Goal: Use online tool/utility: Use online tool/utility

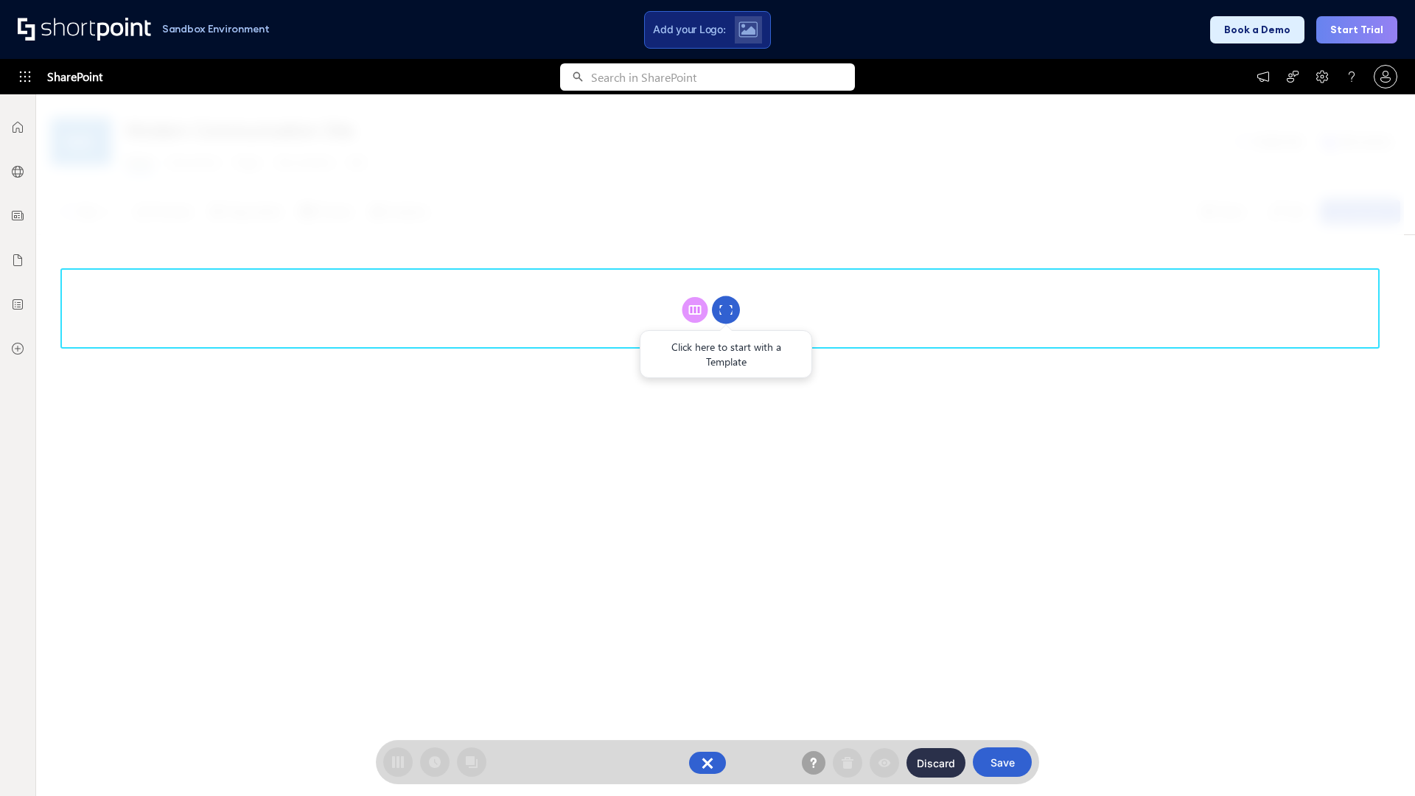
click at [726, 309] on circle at bounding box center [726, 310] width 28 height 28
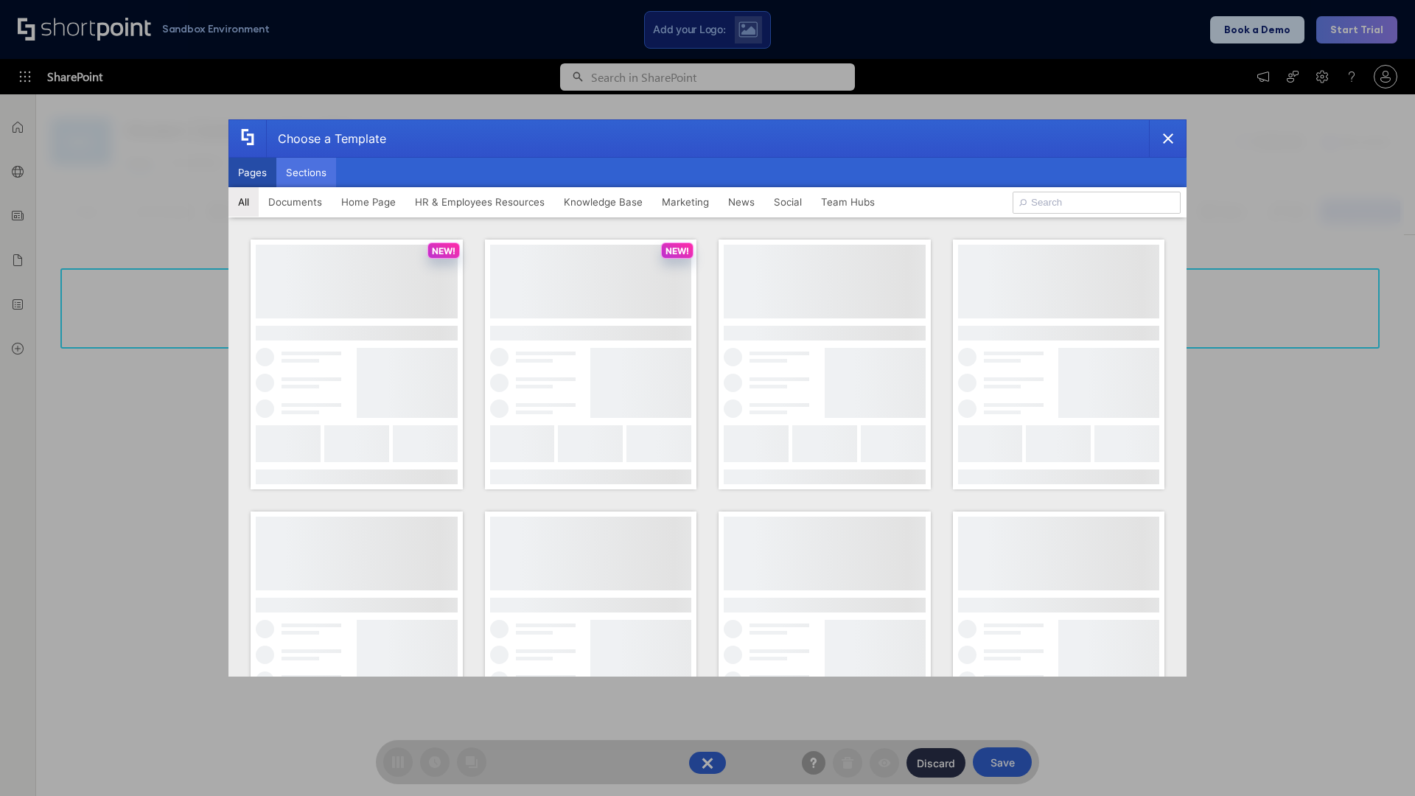
click at [306, 172] on button "Sections" at bounding box center [306, 172] width 60 height 29
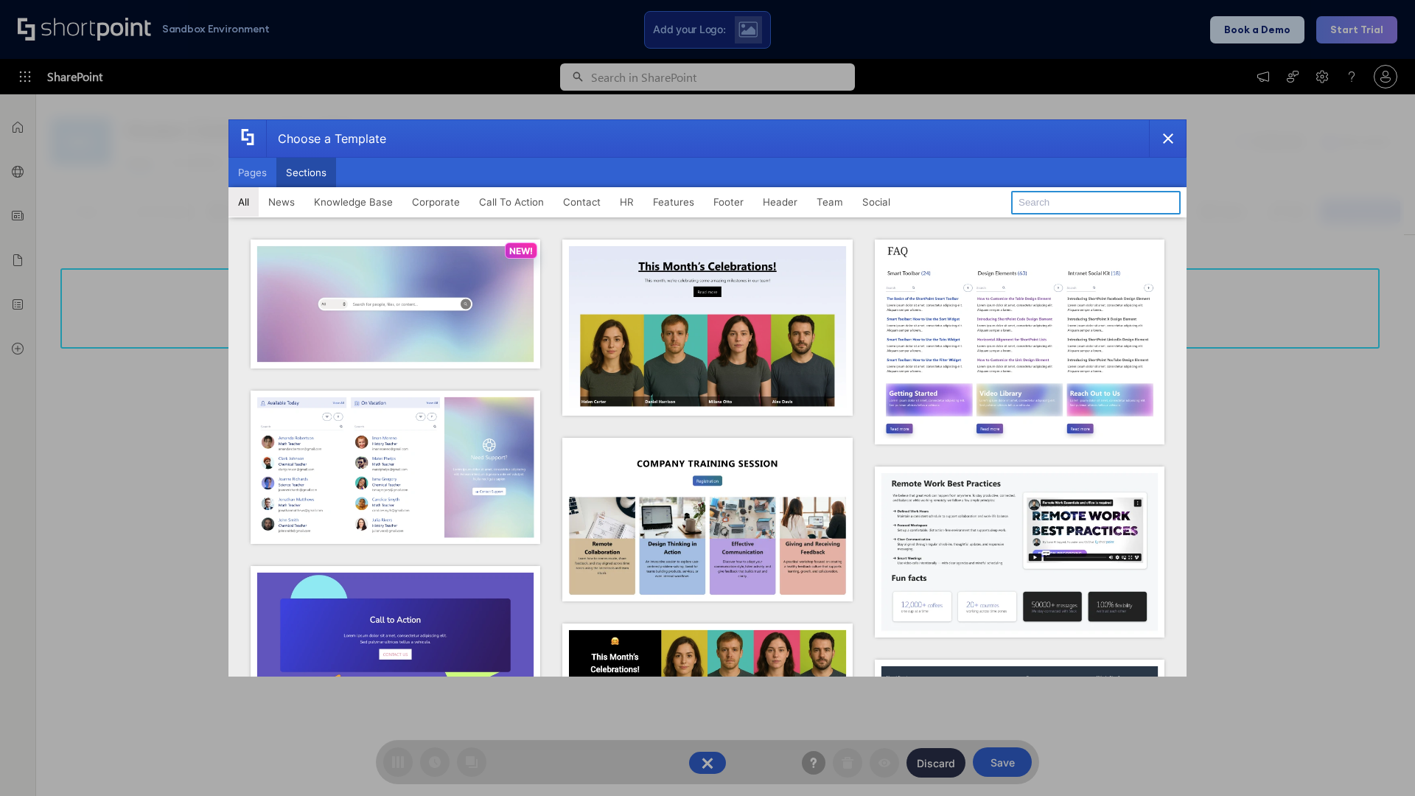
type input "Header 2"
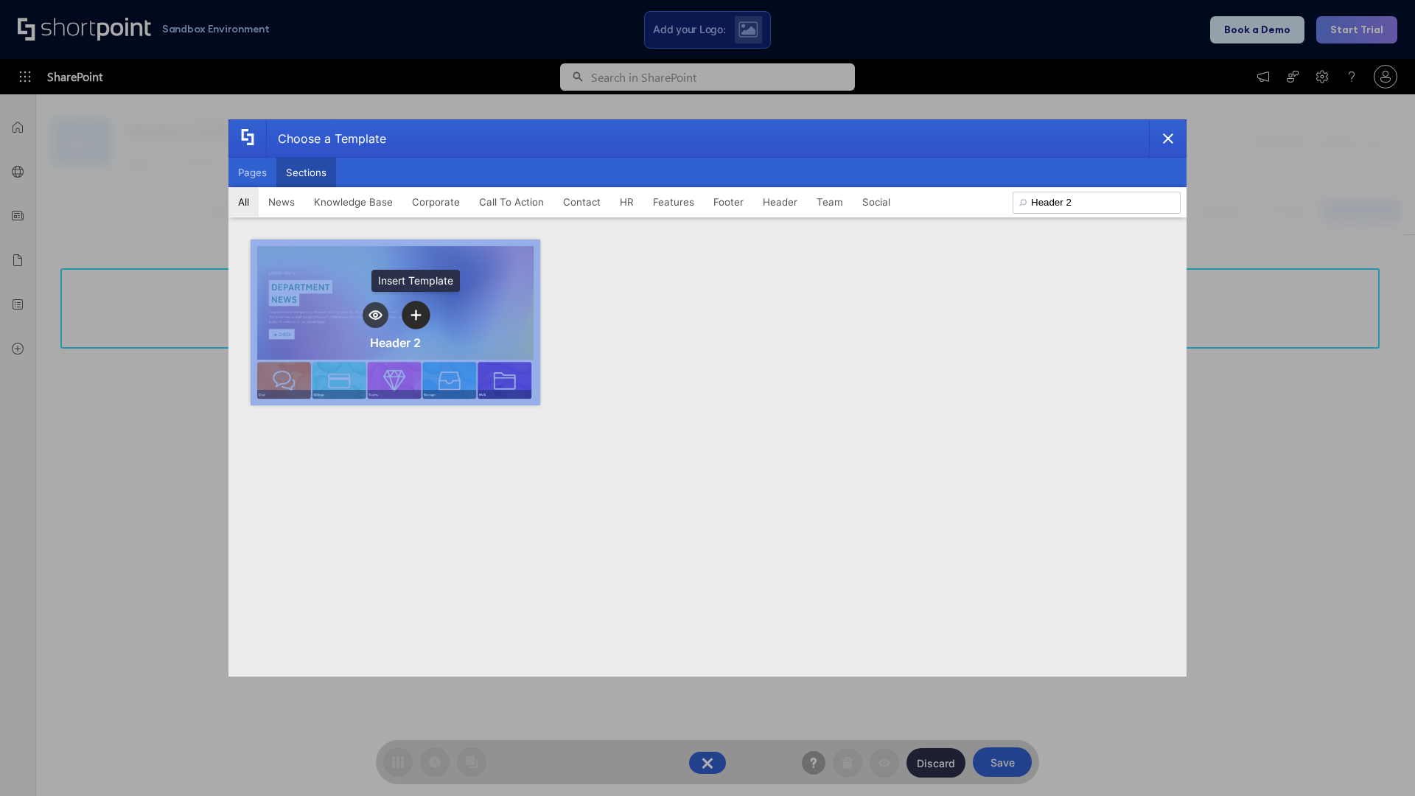
click at [416, 315] on icon "template selector" at bounding box center [415, 314] width 10 height 10
